Goal: Check status: Check status

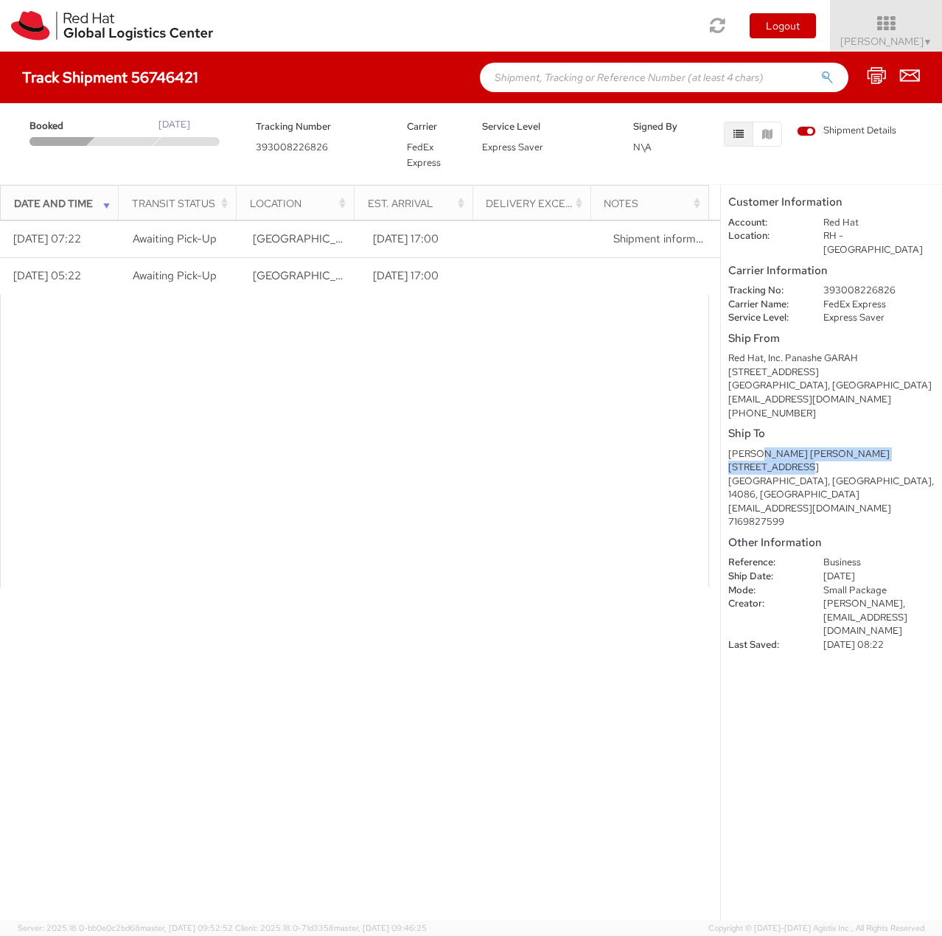
drag, startPoint x: 756, startPoint y: 444, endPoint x: 843, endPoint y: 422, distance: 89.2
click at [840, 460] on div "[PERSON_NAME] [PERSON_NAME] [STREET_ADDRESS] [EMAIL_ADDRESS][DOMAIN_NAME] 71698…" at bounding box center [831, 488] width 206 height 82
drag, startPoint x: 791, startPoint y: 368, endPoint x: 817, endPoint y: 368, distance: 26.5
click at [817, 368] on div "Red Hat, Inc. Panashe GARAH [STREET_ADDRESS] [EMAIL_ADDRESS][DOMAIN_NAME] [PHON…" at bounding box center [831, 386] width 206 height 69
click at [817, 379] on div "[GEOGRAPHIC_DATA], [GEOGRAPHIC_DATA]" at bounding box center [831, 386] width 206 height 14
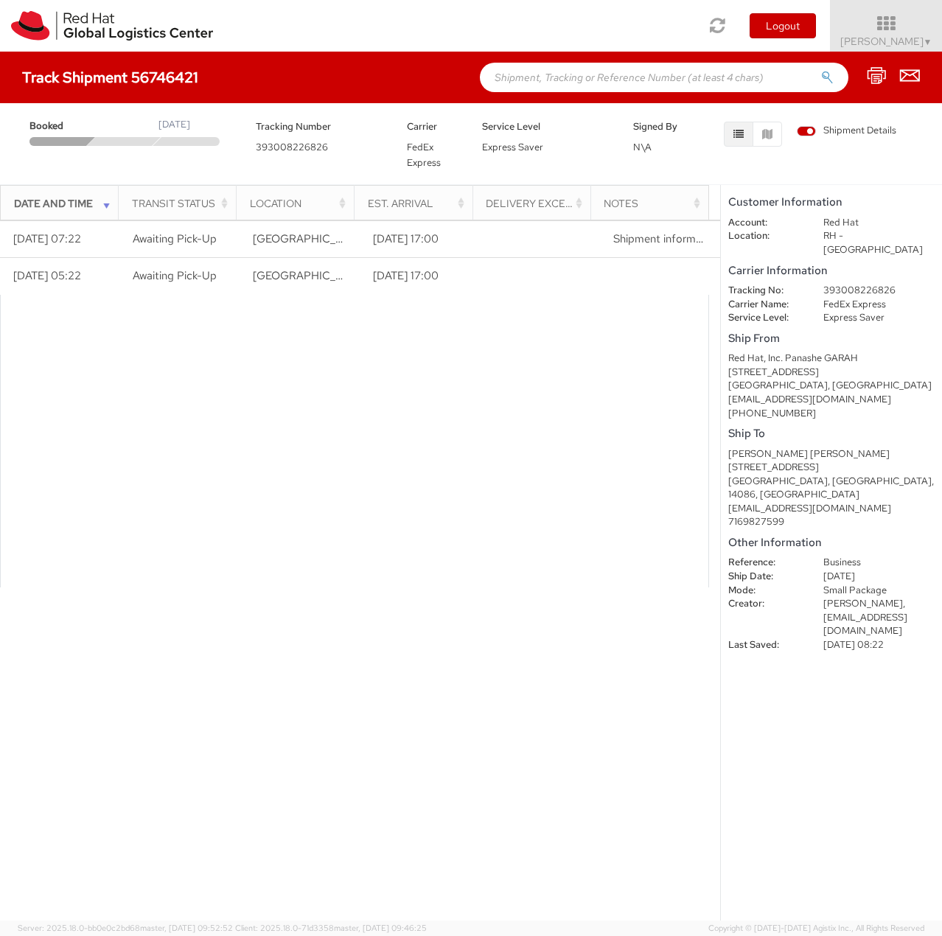
click at [817, 379] on div "[GEOGRAPHIC_DATA], [GEOGRAPHIC_DATA]" at bounding box center [831, 386] width 206 height 14
click at [851, 298] on dd "FedEx Express" at bounding box center [878, 305] width 133 height 14
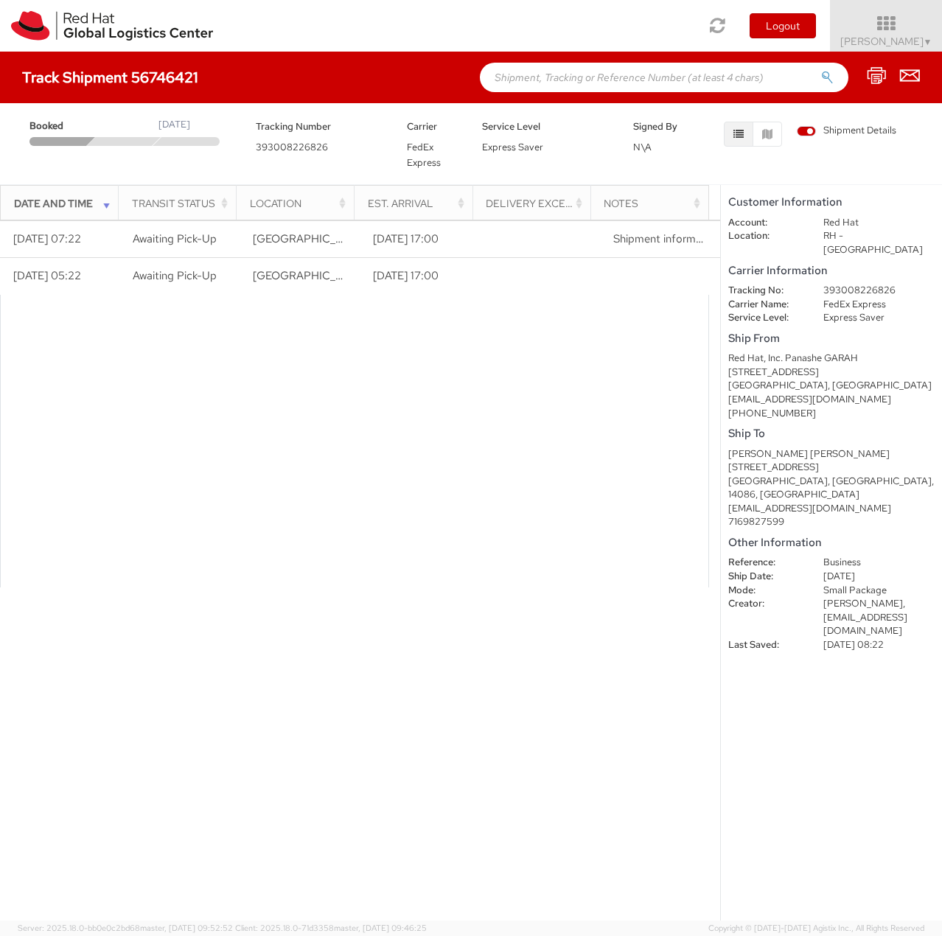
click at [801, 379] on div "[GEOGRAPHIC_DATA], [GEOGRAPHIC_DATA]" at bounding box center [831, 386] width 206 height 14
drag, startPoint x: 834, startPoint y: 539, endPoint x: 888, endPoint y: 579, distance: 67.4
click at [882, 571] on dl "Reference: Business Ship Date: [DATE] Mode: Small Package Creator: [PERSON_NAME…" at bounding box center [831, 604] width 229 height 96
drag, startPoint x: 888, startPoint y: 581, endPoint x: 890, endPoint y: 592, distance: 11.2
click at [889, 597] on dd "[PERSON_NAME], [EMAIL_ADDRESS][DOMAIN_NAME]" at bounding box center [878, 617] width 133 height 41
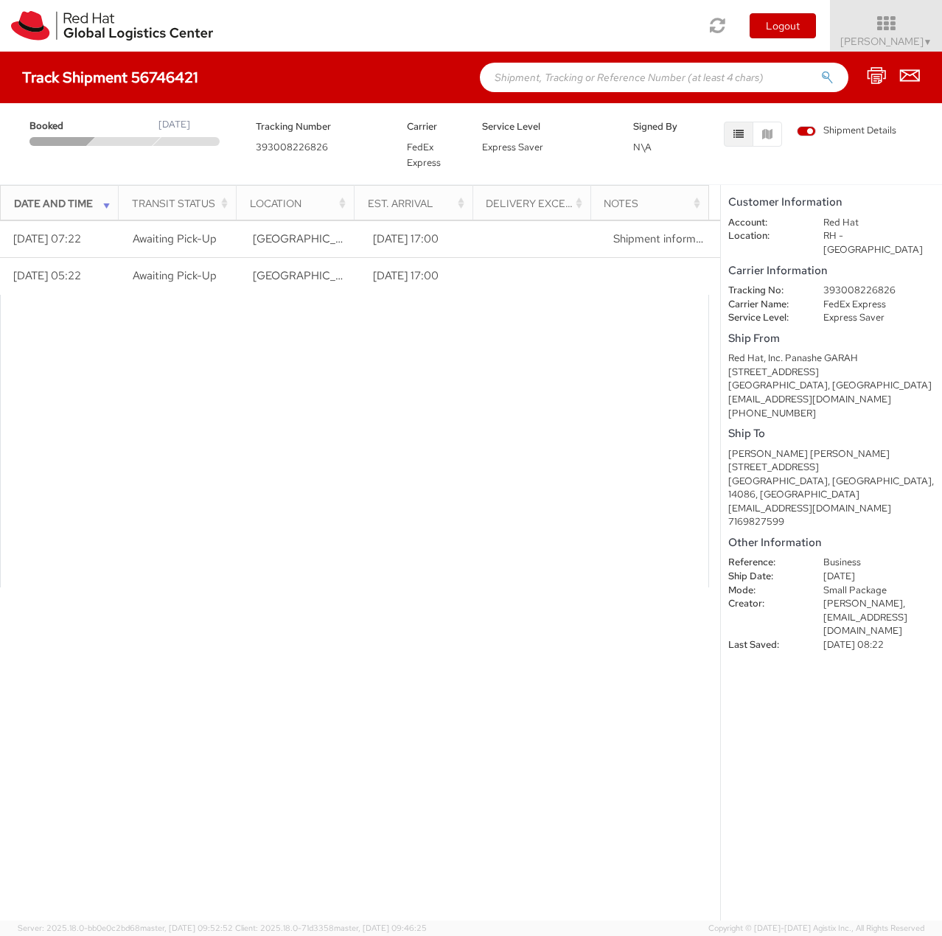
click at [725, 587] on dl "Reference: Business Ship Date: [DATE] Mode: Small Package Creator: [PERSON_NAME…" at bounding box center [831, 604] width 229 height 96
click at [192, 396] on div at bounding box center [354, 441] width 709 height 293
